Goal: Task Accomplishment & Management: Manage account settings

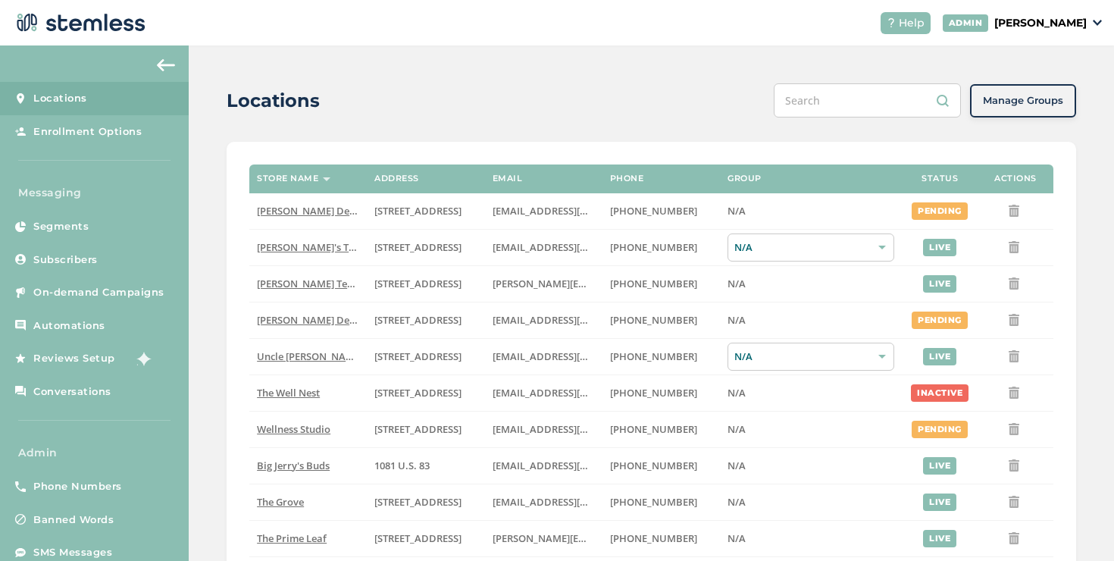
click at [995, 23] on p "[PERSON_NAME]" at bounding box center [1041, 23] width 92 height 16
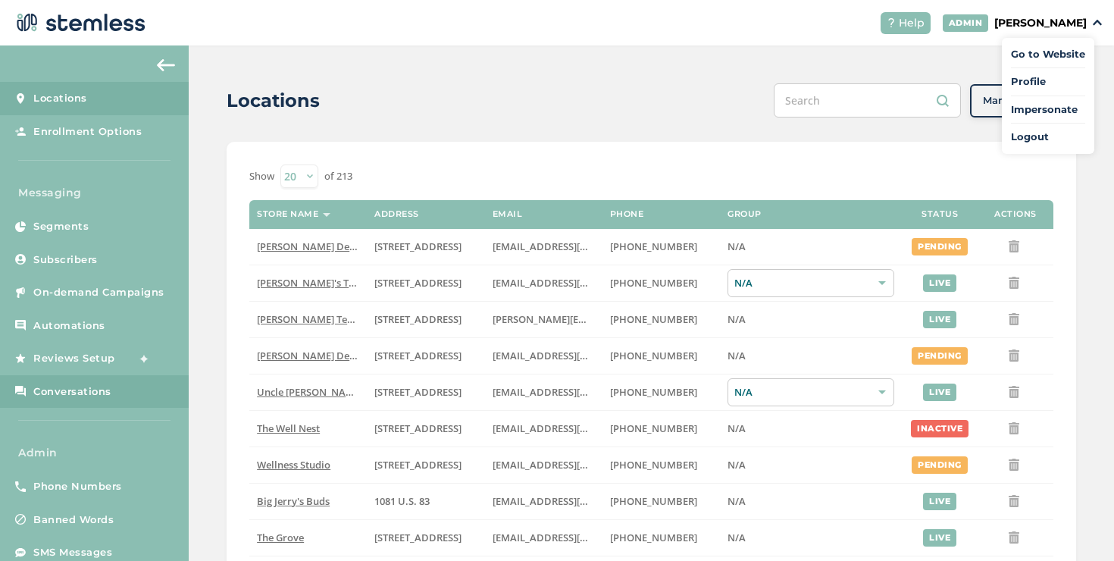
click at [129, 395] on link "Conversations" at bounding box center [94, 391] width 189 height 33
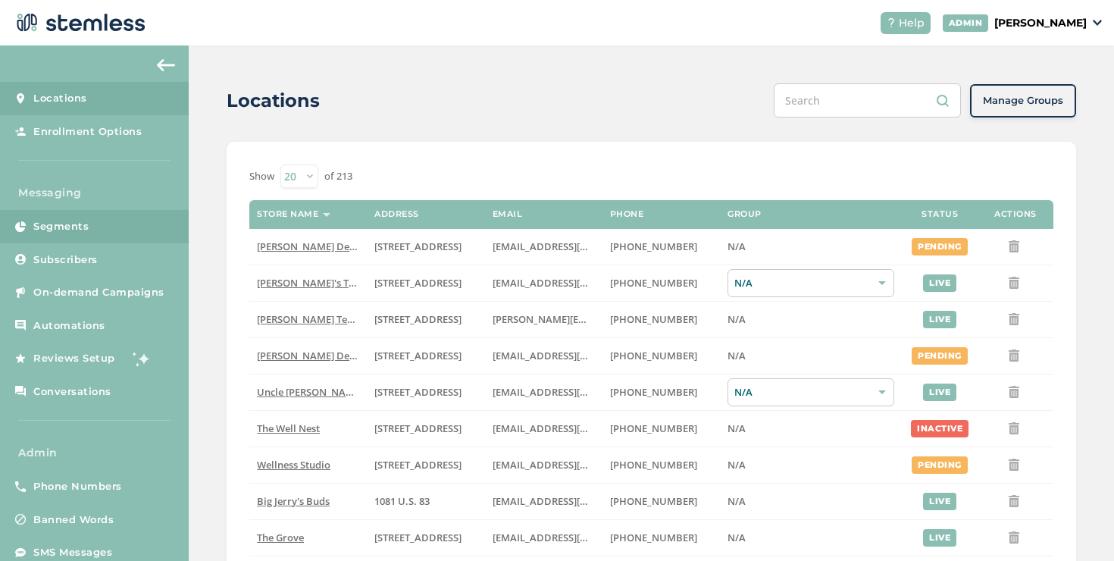
click at [116, 227] on link "Segments" at bounding box center [94, 226] width 189 height 33
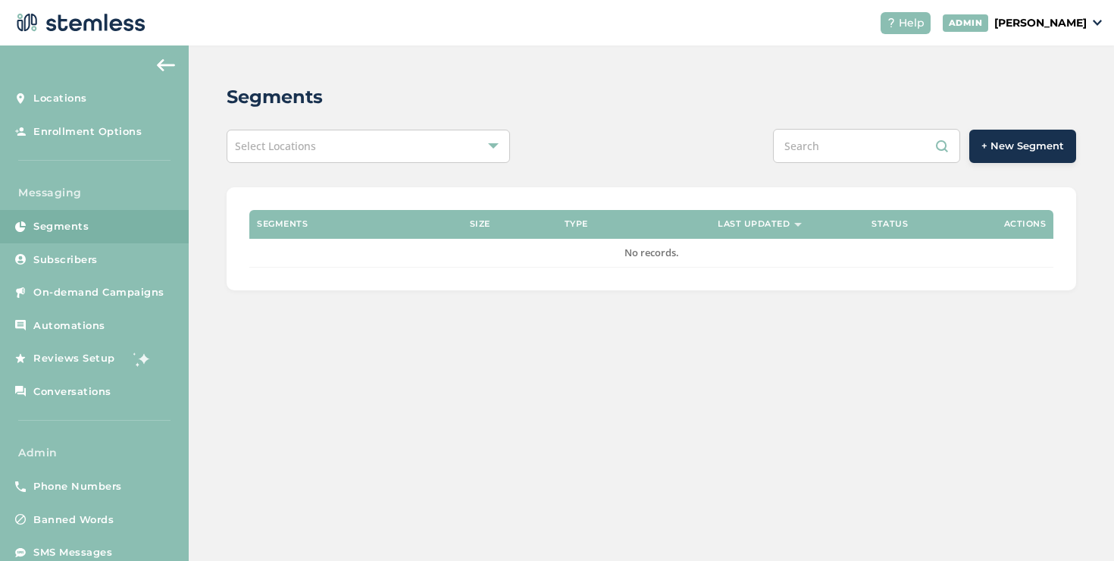
click at [324, 152] on div "Select Locations" at bounding box center [368, 146] width 283 height 33
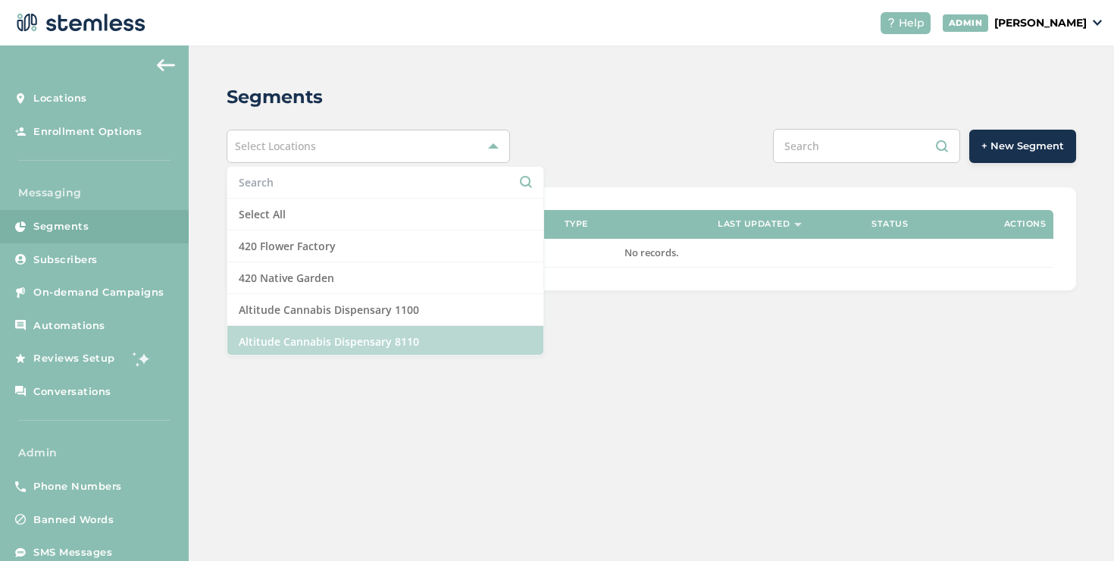
click at [332, 340] on li "Altitude Cannabis Dispensary 8110" at bounding box center [385, 342] width 316 height 32
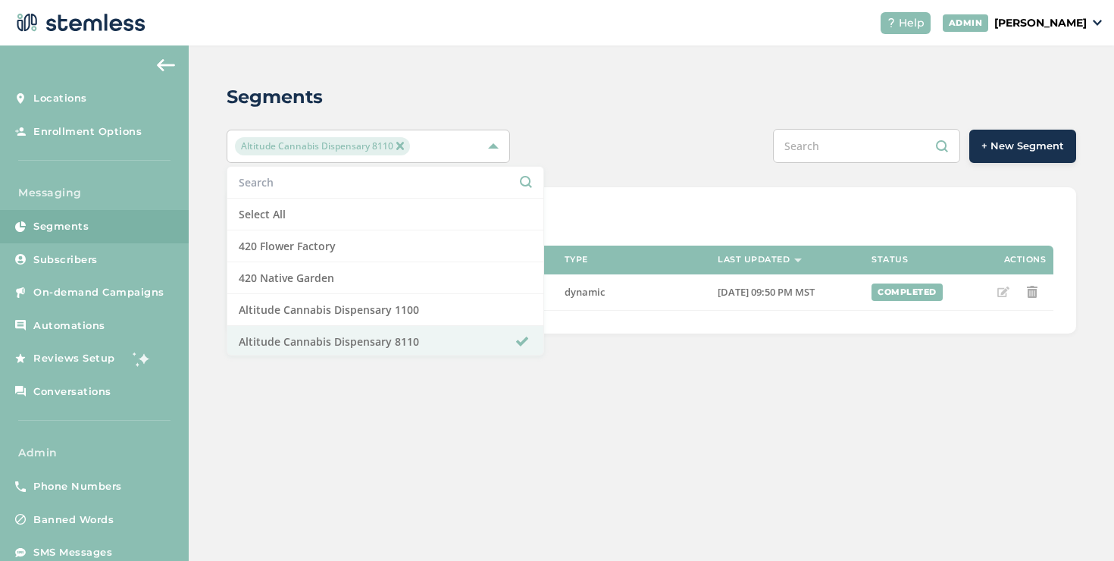
click at [585, 199] on div "Show 20 50 100 of 1 Segments Size Type Last Updated Status Actions Text List - …" at bounding box center [652, 260] width 850 height 146
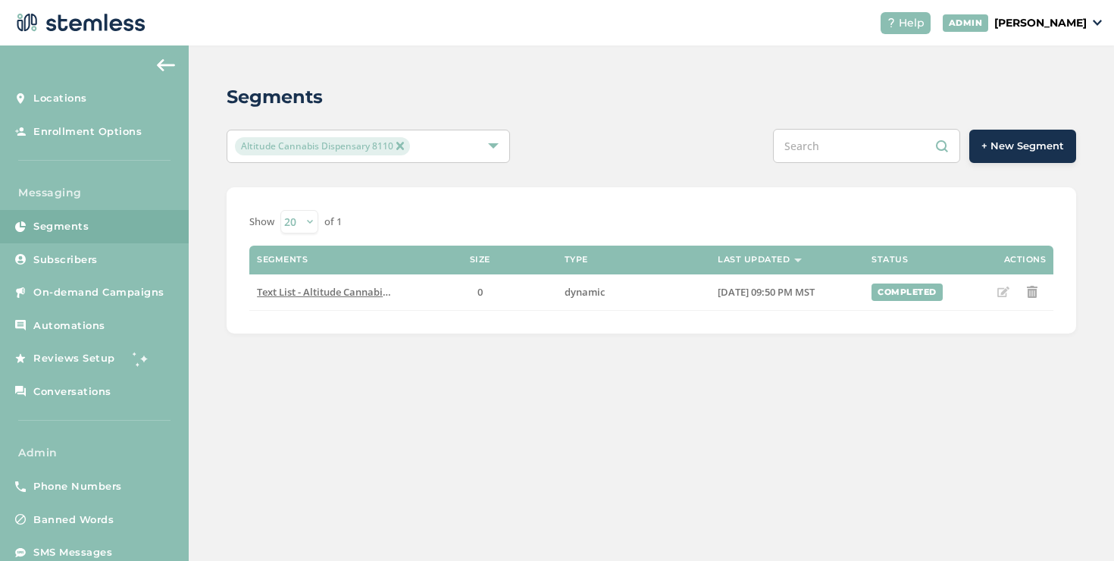
click at [429, 151] on div "Altitude Cannabis Dispensary 8110" at bounding box center [361, 146] width 252 height 18
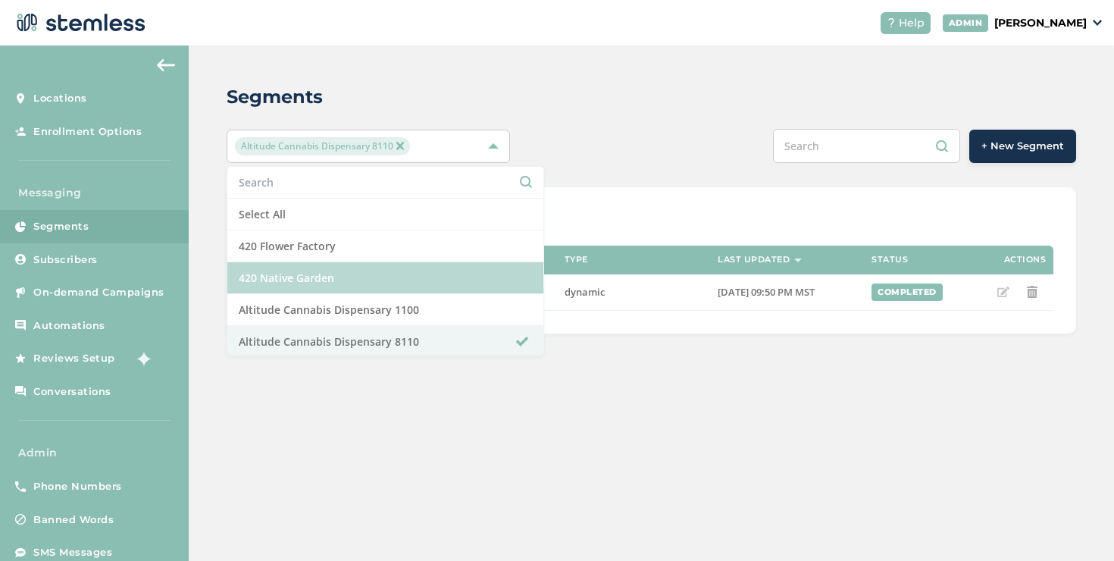
click at [354, 292] on li "420 Native Garden" at bounding box center [385, 278] width 316 height 32
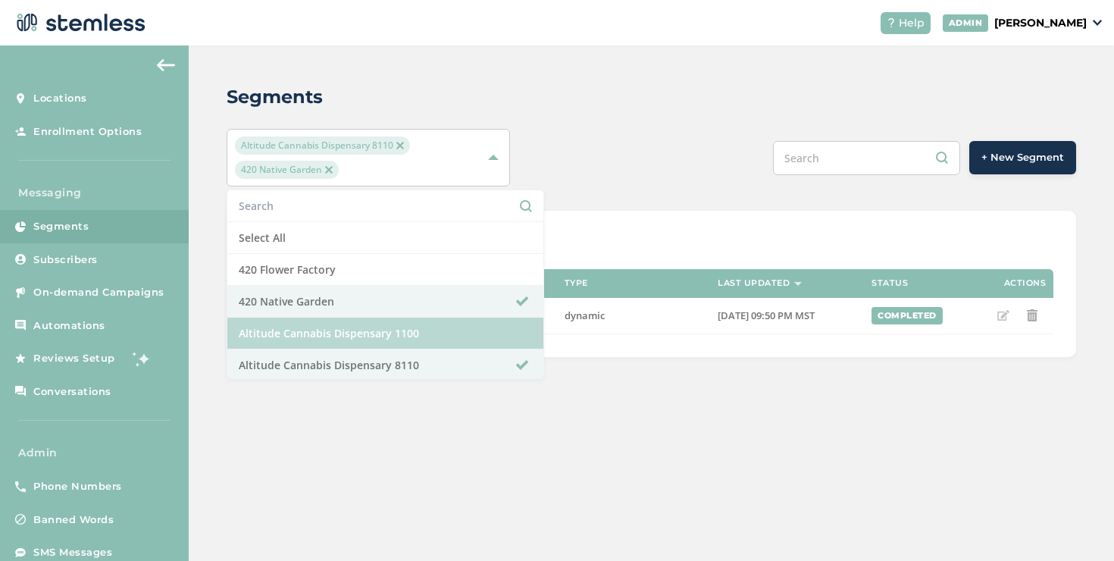
click at [349, 328] on li "Altitude Cannabis Dispensary 1100" at bounding box center [385, 334] width 316 height 32
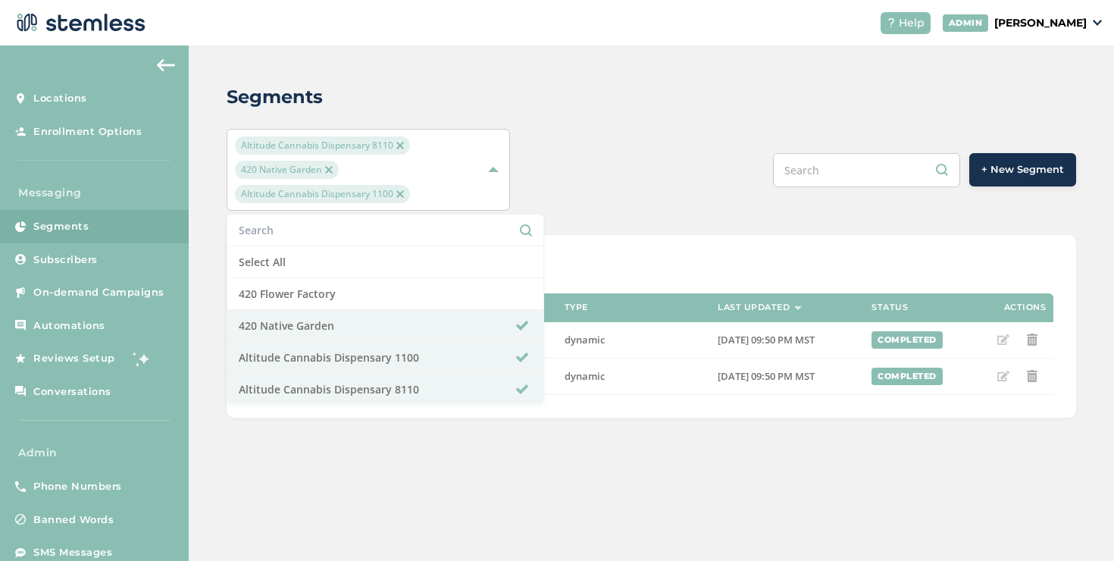
click at [569, 264] on div "Show 20 50 100 of 2" at bounding box center [651, 269] width 804 height 23
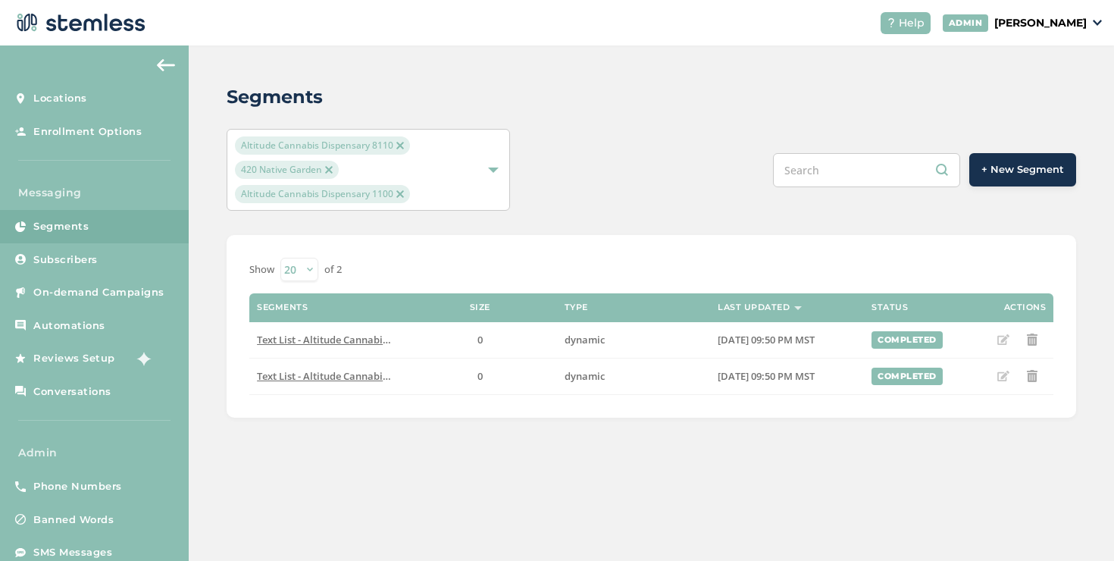
click at [437, 196] on div "Altitude Cannabis Dispensary 8110 420 Native Garden Altitude Cannabis Dispensar…" at bounding box center [361, 169] width 252 height 67
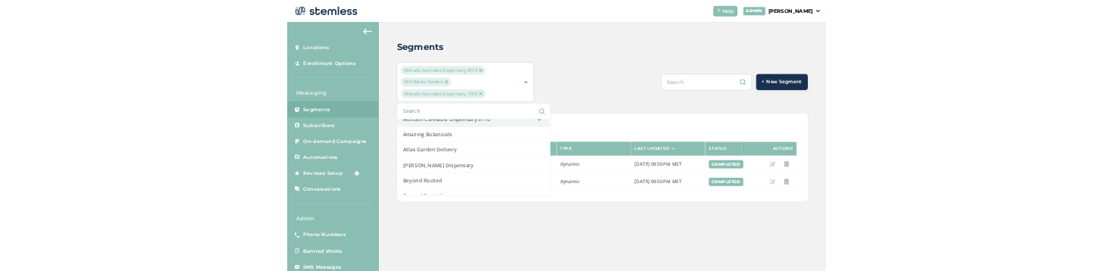
scroll to position [374, 0]
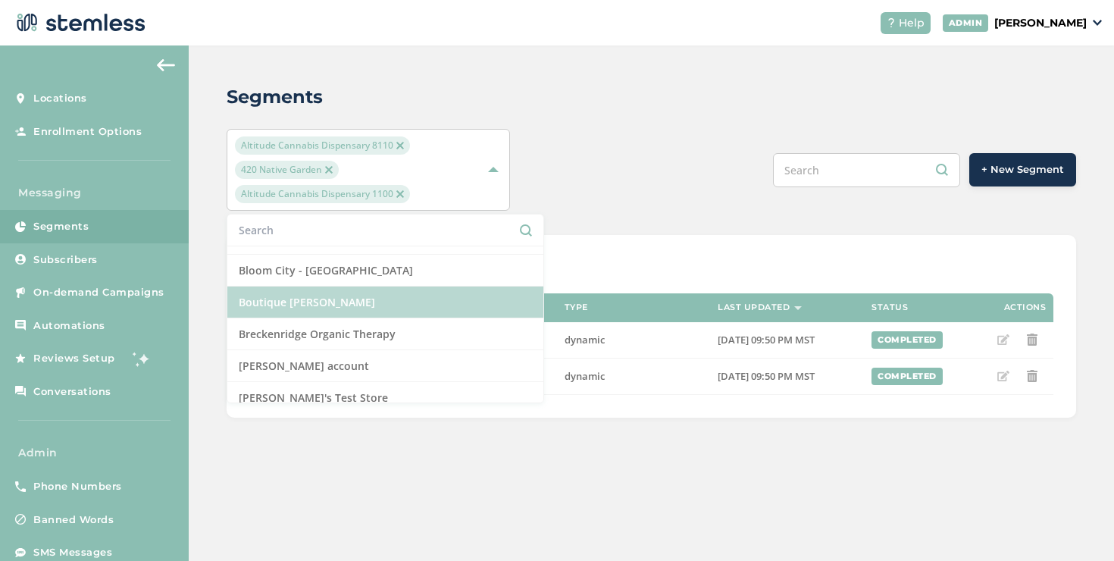
click at [368, 299] on li "Boutique [PERSON_NAME]" at bounding box center [385, 303] width 316 height 32
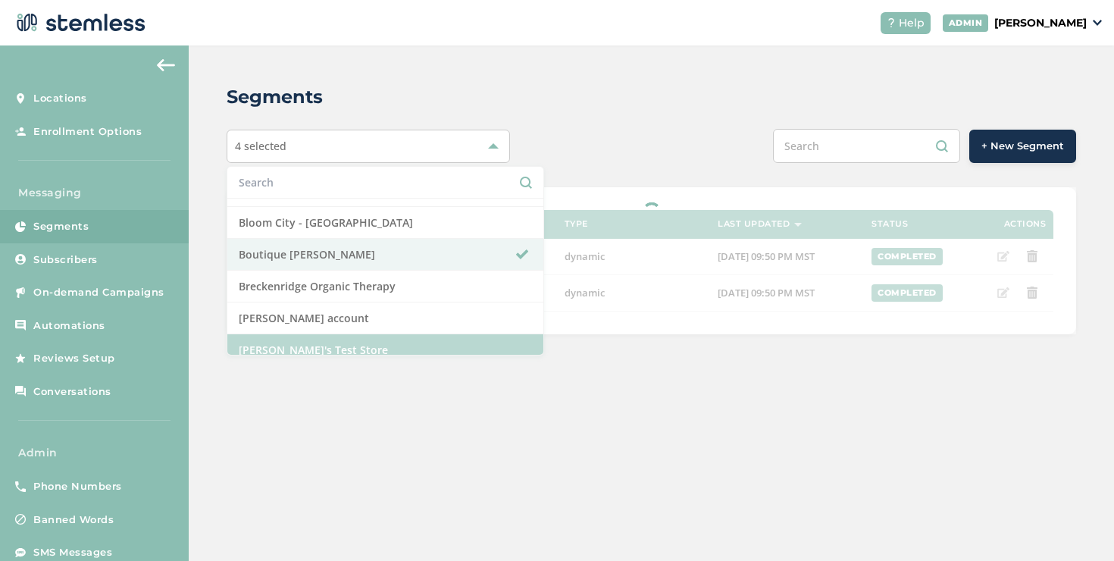
click at [363, 346] on li "[PERSON_NAME]'s Test Store" at bounding box center [385, 350] width 316 height 32
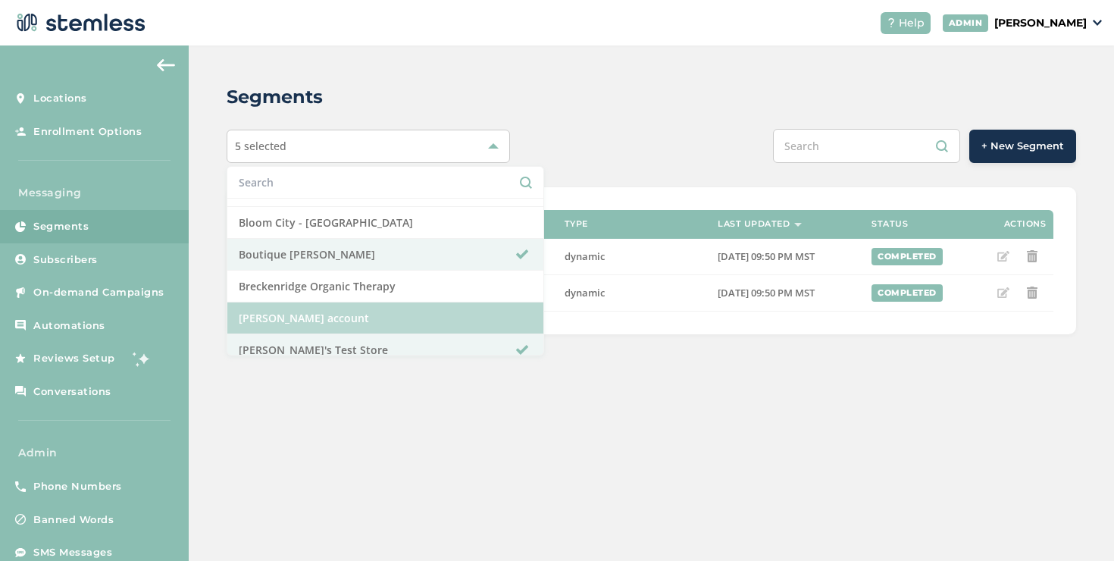
click at [333, 327] on li "[PERSON_NAME] account" at bounding box center [385, 318] width 316 height 32
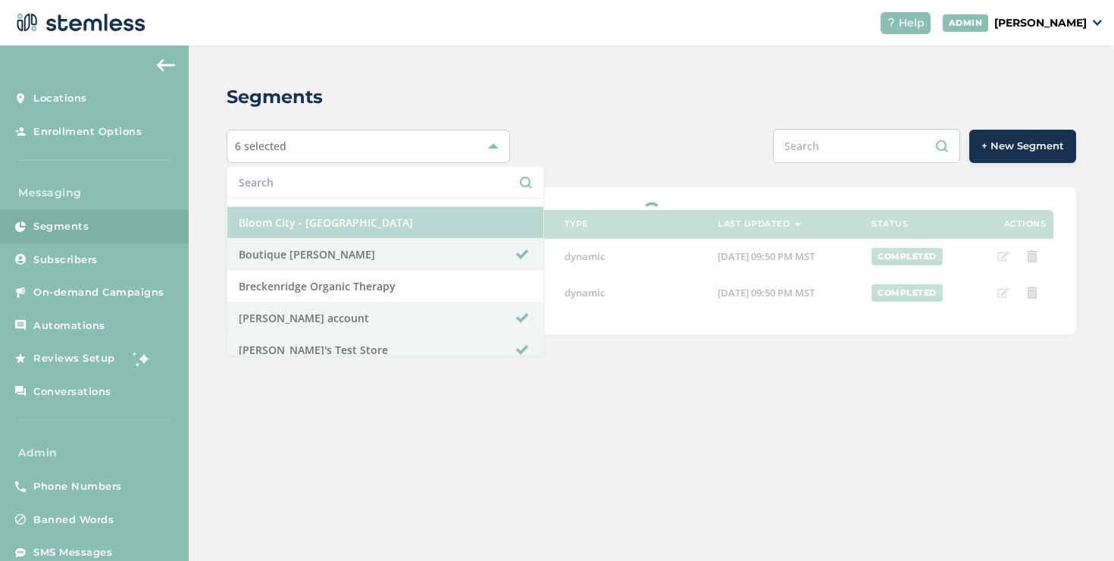
click at [343, 226] on li "Bloom City - [GEOGRAPHIC_DATA]" at bounding box center [385, 223] width 316 height 32
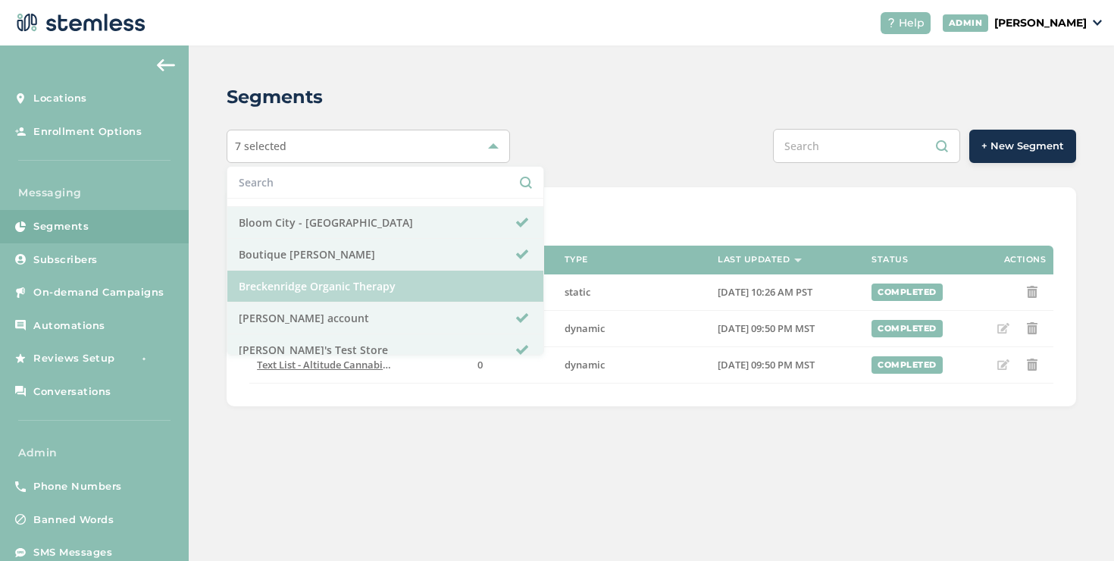
click at [339, 287] on li "Breckenridge Organic Therapy" at bounding box center [385, 287] width 316 height 32
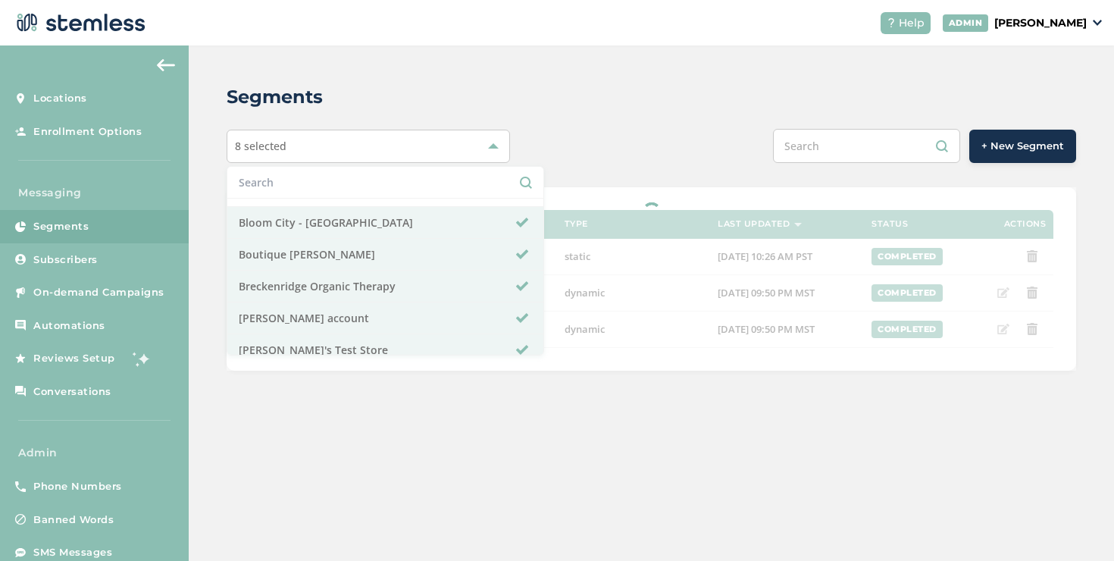
click at [648, 142] on div "+ New Segment" at bounding box center [829, 146] width 496 height 34
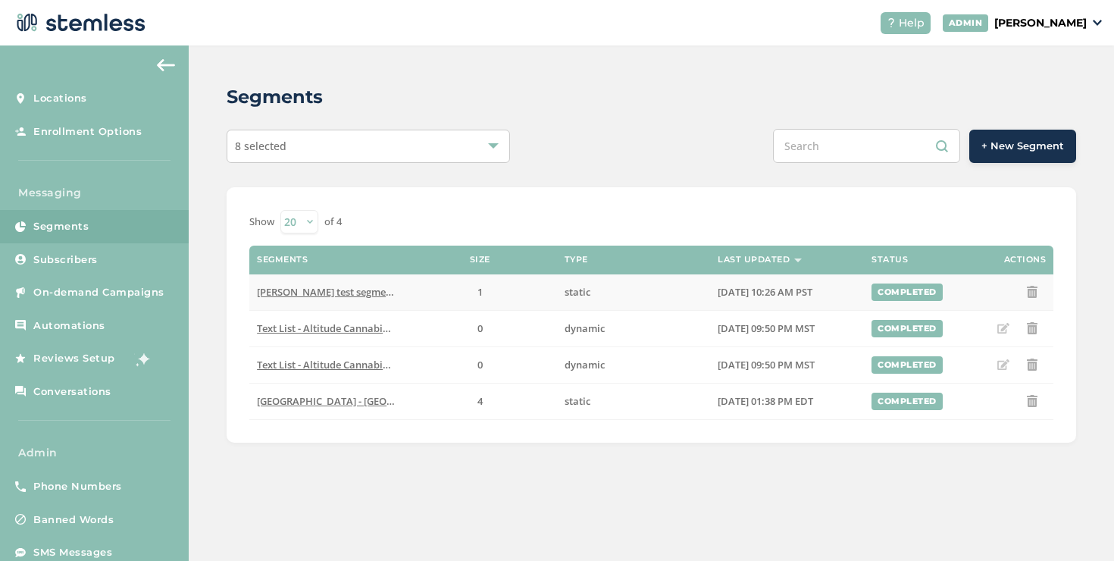
click at [335, 292] on span "[PERSON_NAME] test segment - test custom segment - [PERSON_NAME]'s Test Store" at bounding box center [448, 292] width 382 height 14
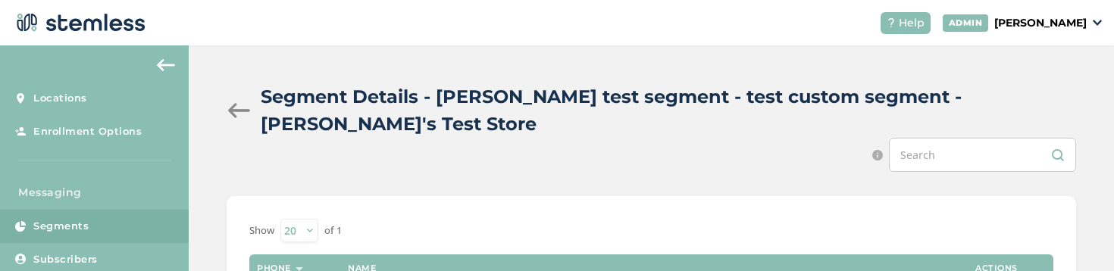
click at [237, 103] on div at bounding box center [239, 110] width 25 height 15
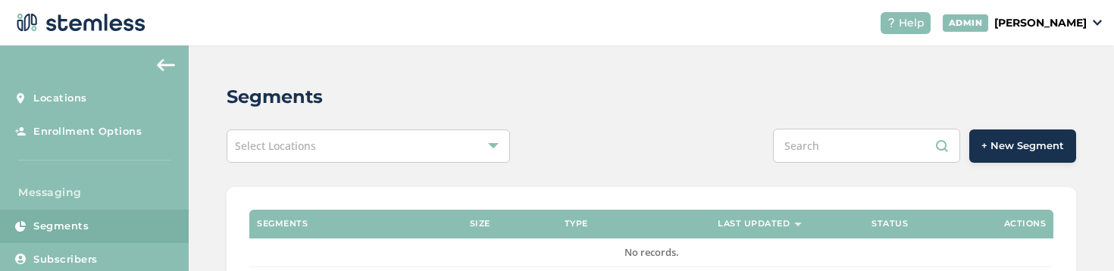
click at [330, 148] on div "Select Locations" at bounding box center [368, 146] width 283 height 33
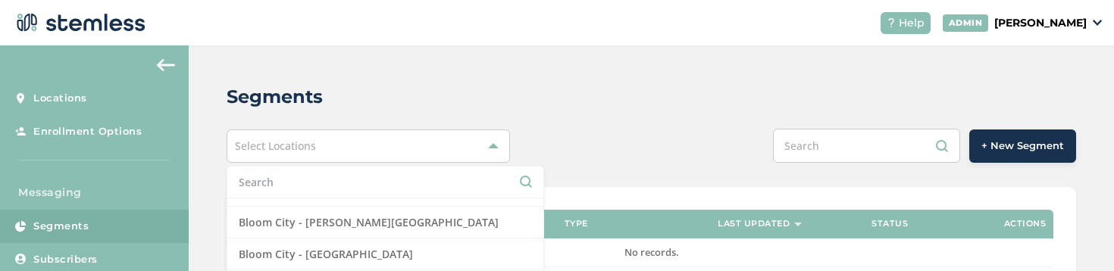
scroll to position [415, 0]
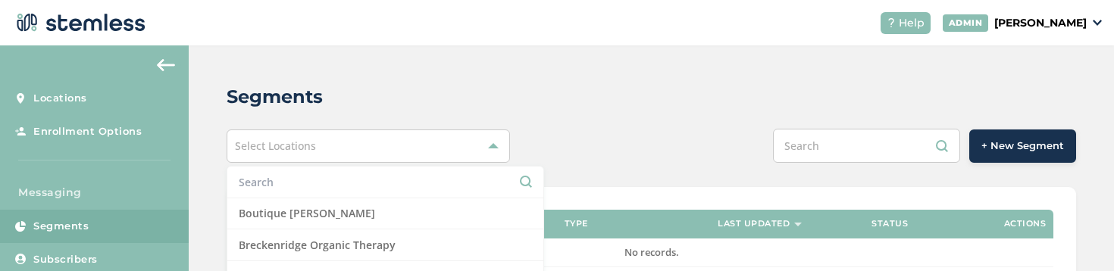
click at [354, 207] on li "Boutique [PERSON_NAME]" at bounding box center [385, 214] width 316 height 32
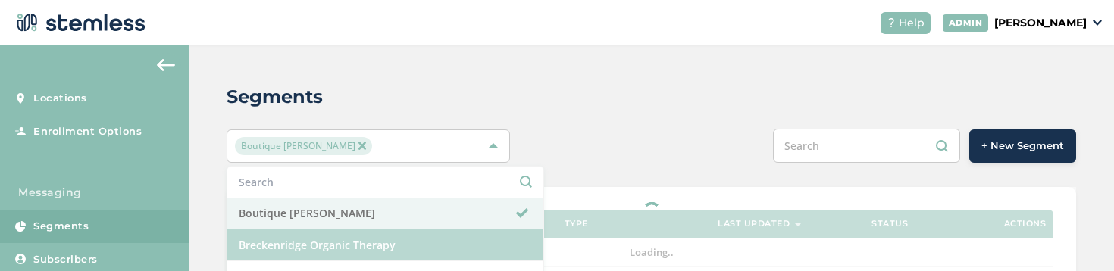
click at [351, 243] on li "Breckenridge Organic Therapy" at bounding box center [385, 246] width 316 height 32
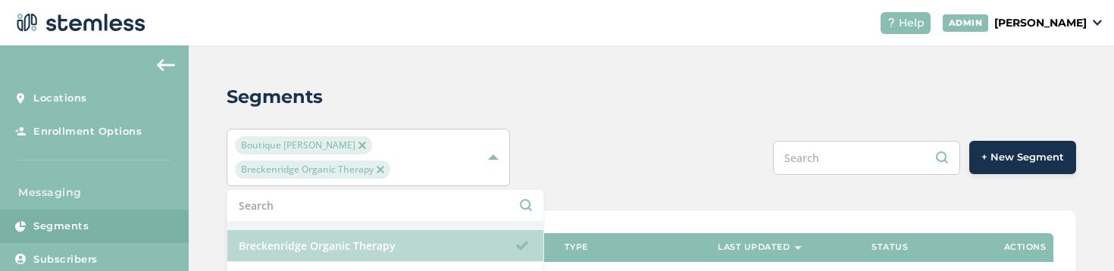
scroll to position [437, 0]
click at [397, 236] on li "Breckenridge Organic Therapy" at bounding box center [385, 246] width 316 height 32
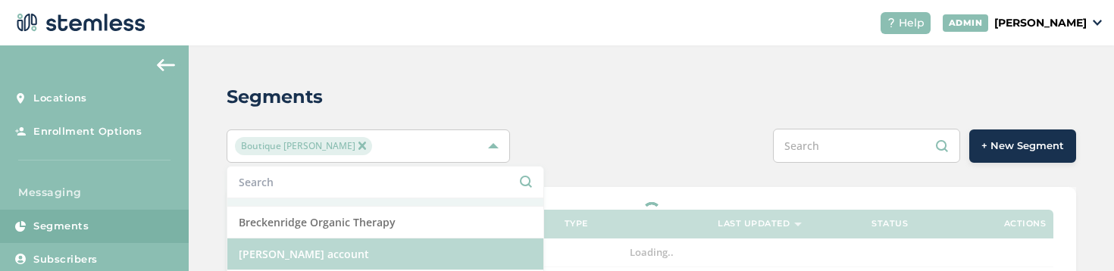
click at [395, 242] on li "[PERSON_NAME] account" at bounding box center [385, 255] width 316 height 32
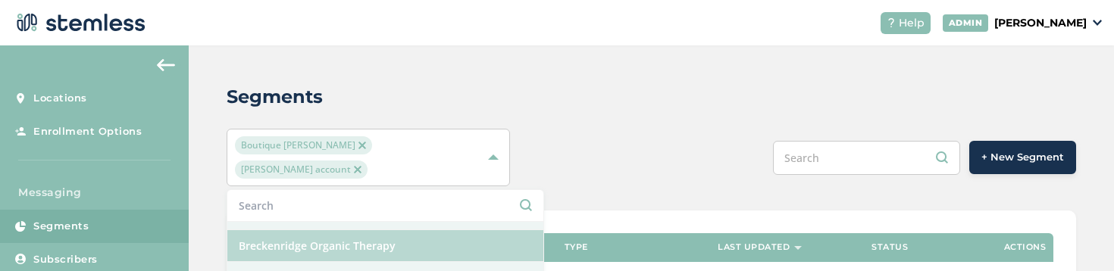
click at [396, 232] on li "Breckenridge Organic Therapy" at bounding box center [385, 246] width 316 height 32
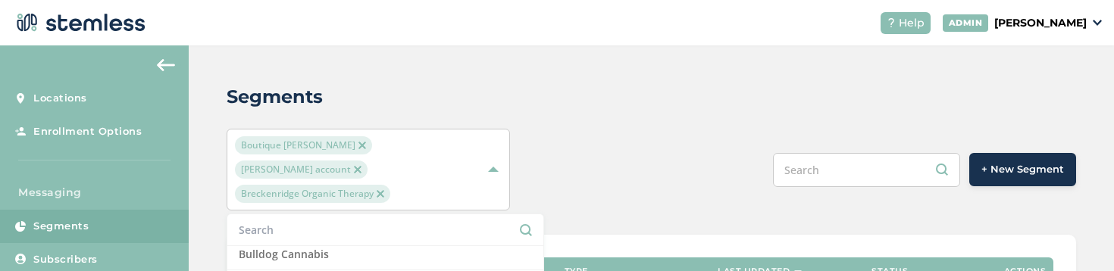
scroll to position [616, 0]
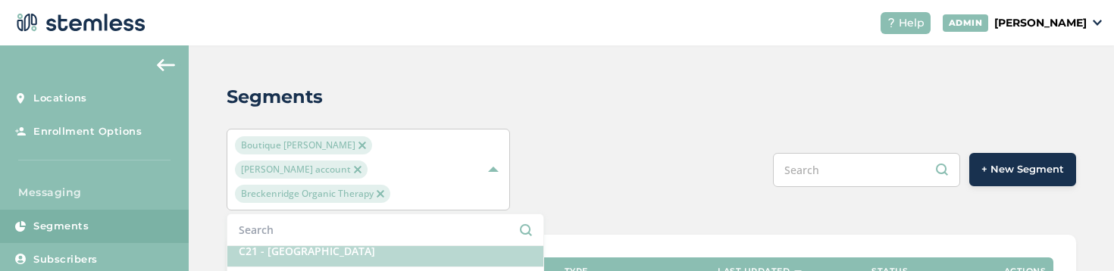
click at [395, 236] on li "C21 - [GEOGRAPHIC_DATA]" at bounding box center [385, 252] width 316 height 32
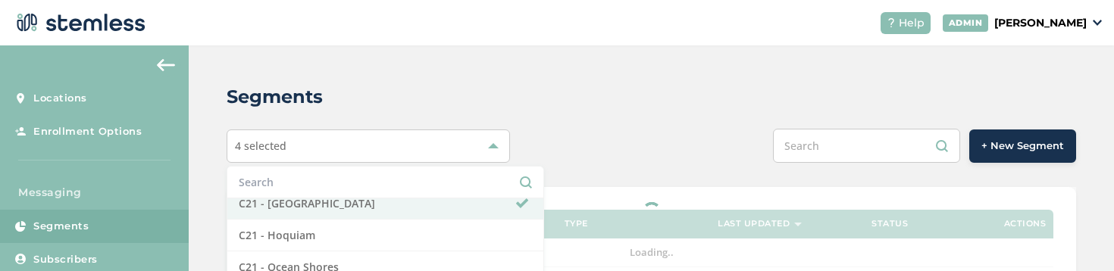
click at [592, 173] on div "Segments 4 selected Select All 420 Flower Factory 420 Native Garden Altitude Ca…" at bounding box center [652, 186] width 926 height 283
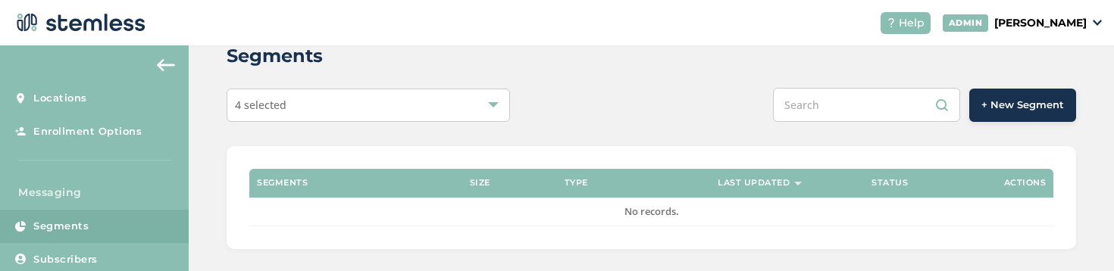
scroll to position [56, 0]
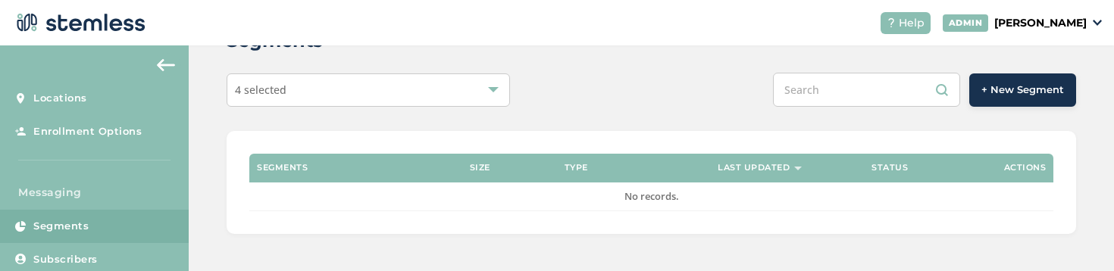
click at [448, 103] on div "4 selected" at bounding box center [368, 90] width 283 height 33
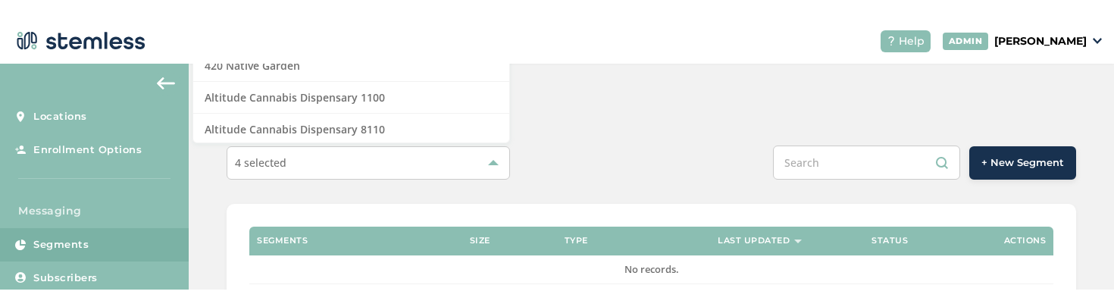
scroll to position [0, 0]
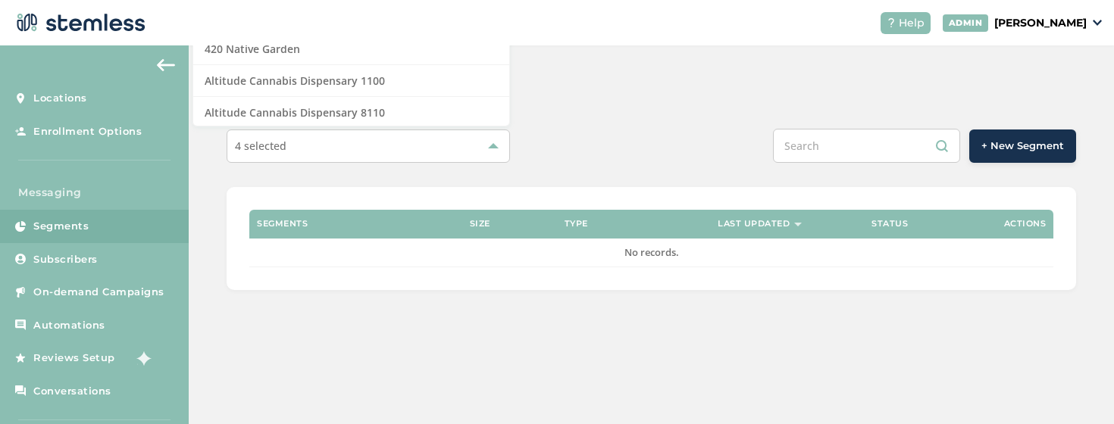
click at [412, 143] on div "4 selected" at bounding box center [368, 146] width 283 height 33
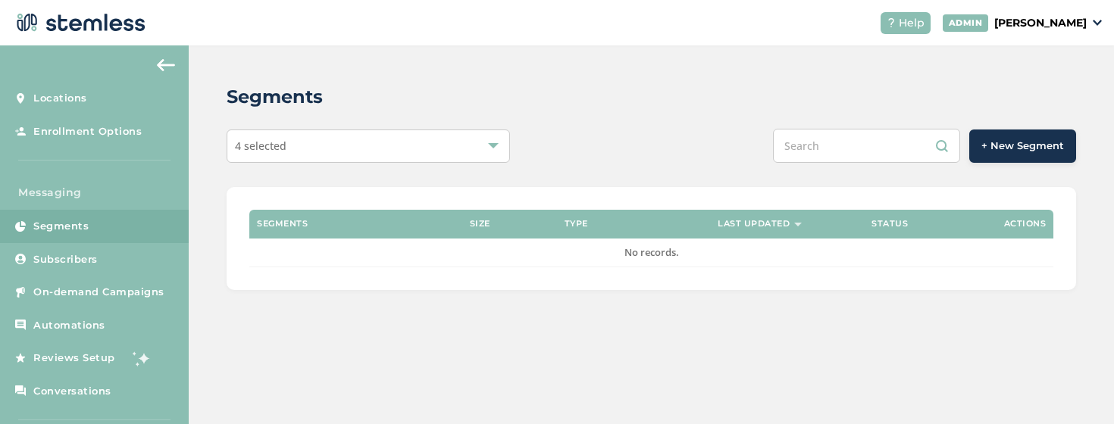
click at [412, 143] on div "4 selected" at bounding box center [368, 146] width 283 height 33
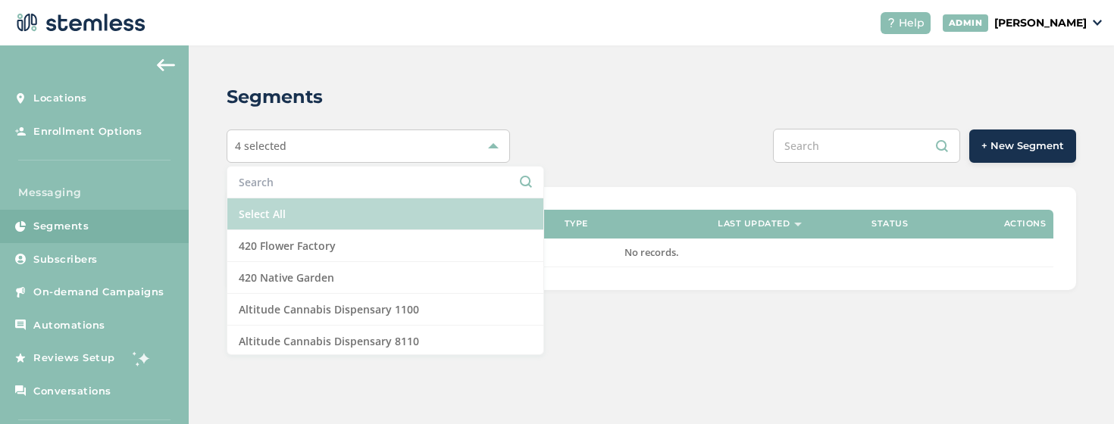
click at [390, 217] on li "Select All" at bounding box center [385, 215] width 316 height 32
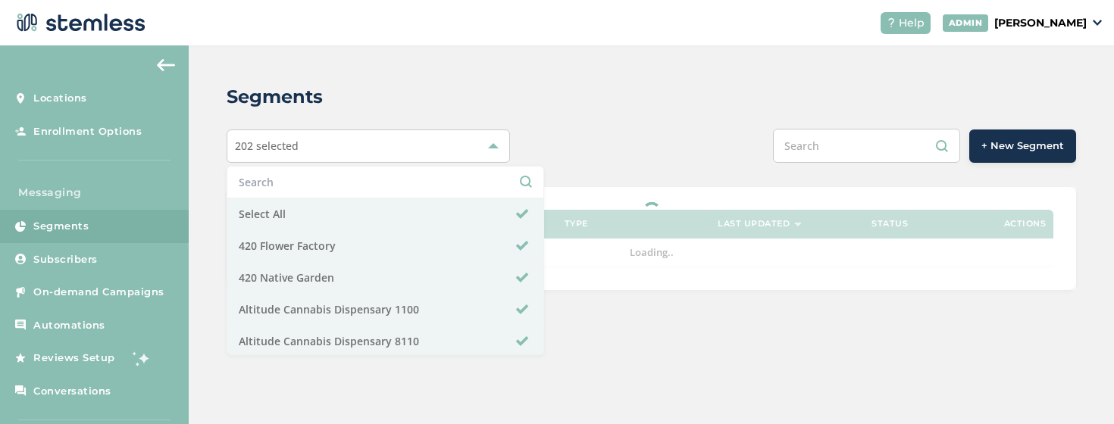
click at [628, 164] on div "Segments 202 selected Select All 420 Flower Factory 420 Native Garden Altitude …" at bounding box center [652, 186] width 926 height 283
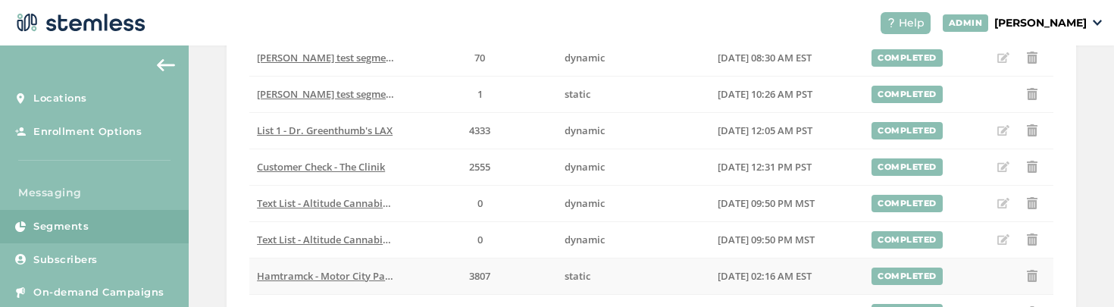
scroll to position [342, 0]
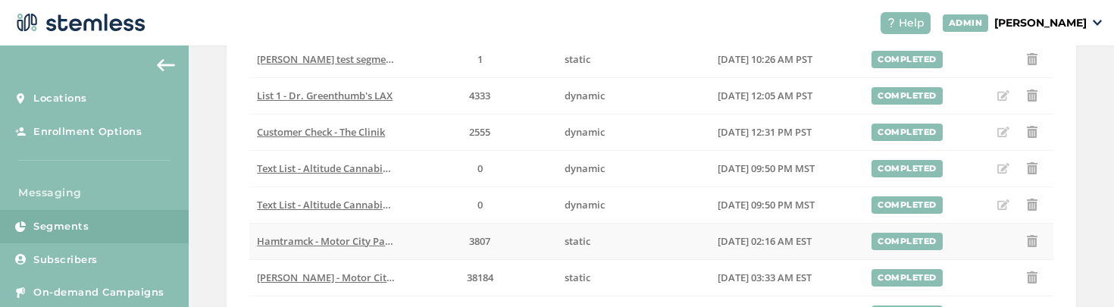
click at [317, 243] on span "Hamtramck - Motor City Pawn Brokers" at bounding box center [348, 241] width 182 height 14
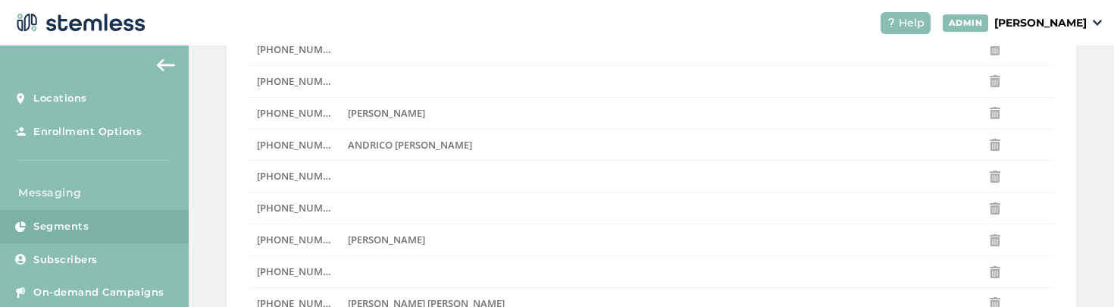
scroll to position [444, 0]
click at [637, 177] on td at bounding box center [640, 177] width 600 height 32
click at [403, 117] on span "[PERSON_NAME]" at bounding box center [386, 113] width 77 height 14
click at [359, 117] on span "[PERSON_NAME]" at bounding box center [386, 113] width 77 height 14
